Goal: Information Seeking & Learning: Learn about a topic

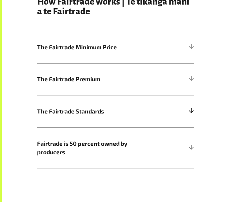
scroll to position [233, 0]
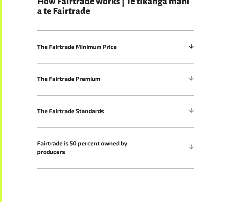
click at [97, 63] on h5 "The Fairtrade Minimum Price" at bounding box center [115, 47] width 157 height 32
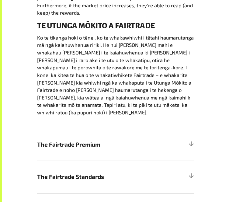
scroll to position [340, 0]
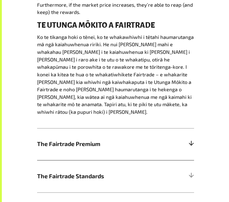
click at [105, 140] on span "The Fairtrade Premium" at bounding box center [96, 144] width 118 height 9
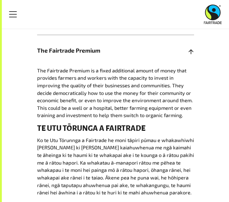
scroll to position [262, 0]
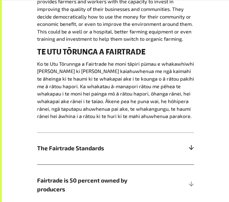
click at [138, 132] on h5 "The Fairtrade Standards" at bounding box center [115, 148] width 157 height 32
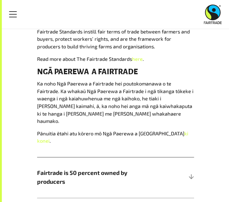
scroll to position [341, 0]
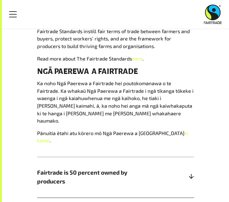
click at [78, 168] on span "Fairtrade is 50 percent owned by producers" at bounding box center [96, 177] width 118 height 18
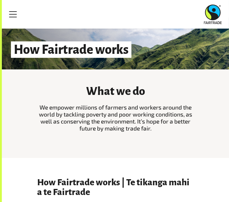
scroll to position [0, 0]
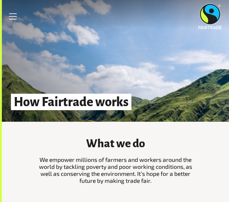
click at [0, 0] on link "How Fairtrade works" at bounding box center [0, 0] width 0 height 0
click at [0, 0] on link "Fast facts" at bounding box center [0, 0] width 0 height 0
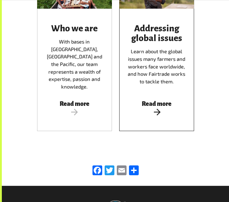
scroll to position [832, 0]
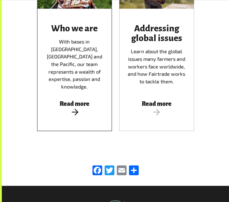
click at [71, 117] on span "Read more" at bounding box center [74, 108] width 60 height 16
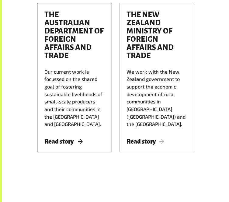
scroll to position [1271, 0]
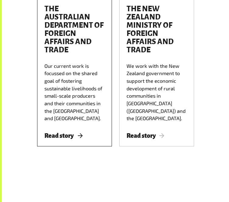
click at [37, 146] on div "The Australian Department of Foreign Affairs and trade Our current work is focu…" at bounding box center [74, 71] width 75 height 149
